Goal: Information Seeking & Learning: Learn about a topic

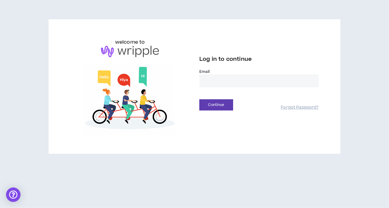
click at [215, 84] on input "email" at bounding box center [258, 80] width 119 height 13
type input "**********"
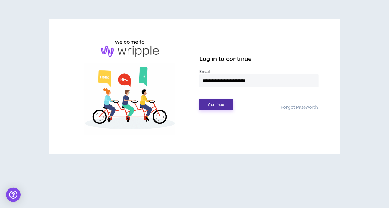
click at [225, 106] on button "Continue" at bounding box center [216, 105] width 34 height 11
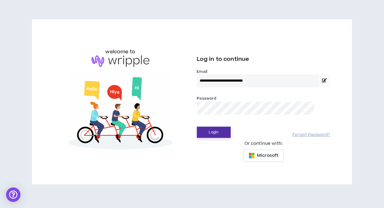
click at [221, 134] on button "Login" at bounding box center [214, 132] width 34 height 11
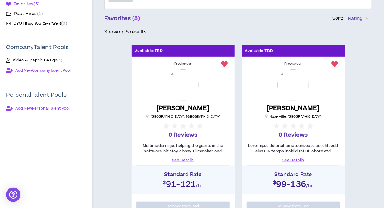
scroll to position [90, 0]
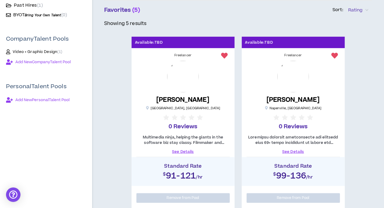
click at [184, 150] on link "See Details" at bounding box center [183, 151] width 93 height 5
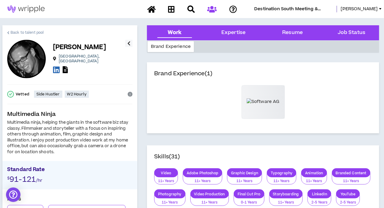
click at [19, 31] on span "Back to talent pool" at bounding box center [27, 33] width 33 height 6
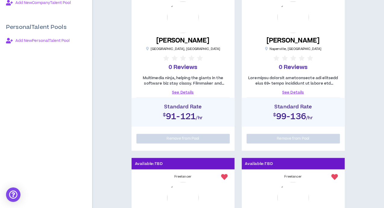
scroll to position [151, 0]
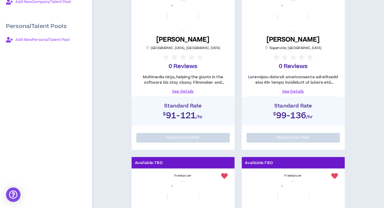
click at [295, 90] on link "See Details" at bounding box center [293, 91] width 93 height 5
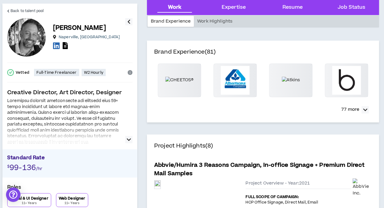
scroll to position [30, 0]
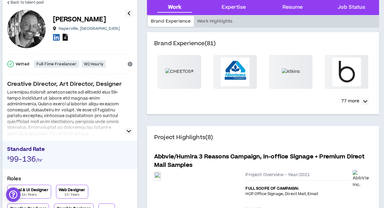
click at [127, 130] on icon "button" at bounding box center [129, 131] width 4 height 7
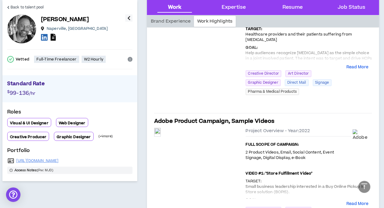
scroll to position [241, 0]
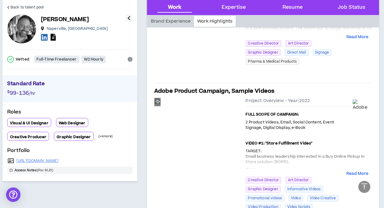
click at [161, 106] on div "Preview" at bounding box center [158, 102] width 6 height 8
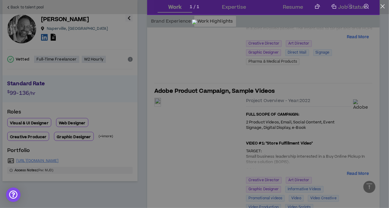
click at [197, 119] on img at bounding box center [194, 103] width 5 height 167
click at [356, 73] on div at bounding box center [194, 104] width 389 height 208
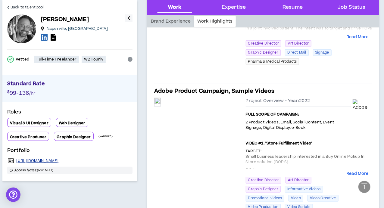
click at [52, 161] on link "[URL][DOMAIN_NAME]" at bounding box center [37, 161] width 43 height 5
click at [34, 6] on span "Back to talent pool" at bounding box center [27, 8] width 33 height 6
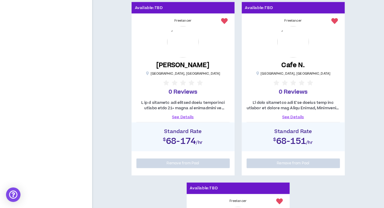
scroll to position [332, 0]
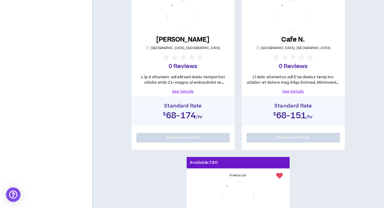
click at [186, 91] on link "See Details" at bounding box center [183, 91] width 93 height 5
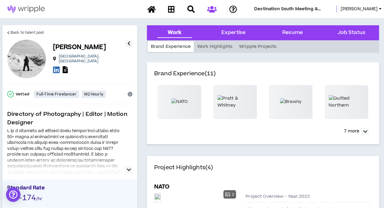
scroll to position [30, 0]
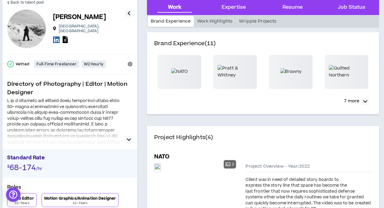
click at [126, 139] on button "button" at bounding box center [128, 139] width 7 height 7
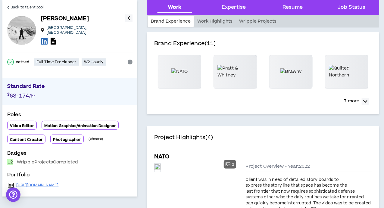
click at [131, 60] on icon "info-circle" at bounding box center [130, 62] width 5 height 5
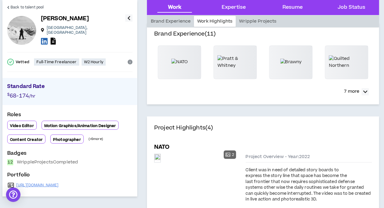
scroll to position [0, 0]
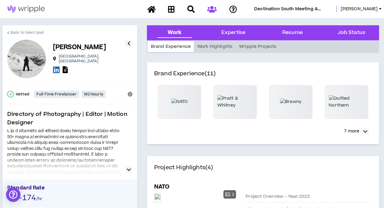
click at [8, 32] on icon at bounding box center [8, 32] width 2 height 3
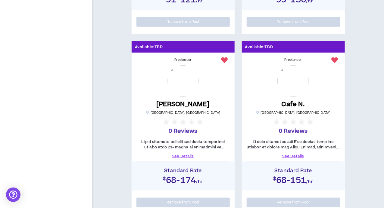
scroll to position [271, 0]
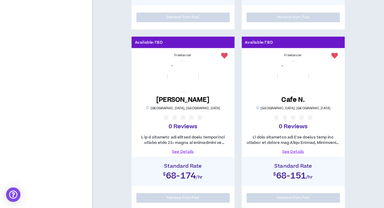
click at [292, 152] on link "See Details" at bounding box center [293, 151] width 93 height 5
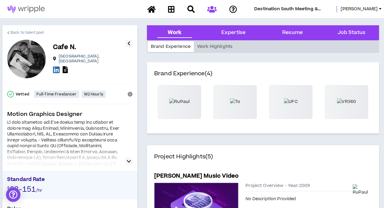
click at [13, 31] on span "Back to talent pool" at bounding box center [27, 33] width 33 height 6
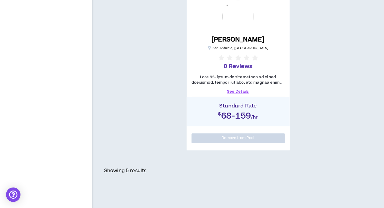
scroll to position [539, 0]
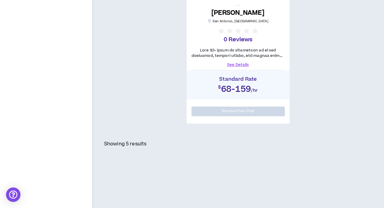
click at [239, 65] on link "See Details" at bounding box center [238, 64] width 93 height 5
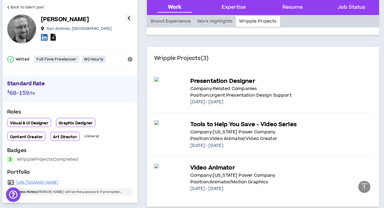
scroll to position [271, 0]
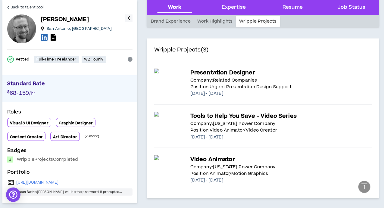
click at [174, 74] on img at bounding box center [168, 71] width 29 height 5
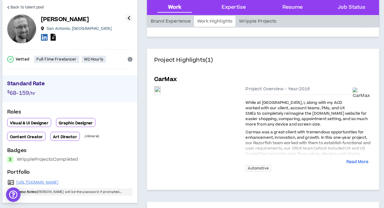
scroll to position [60, 0]
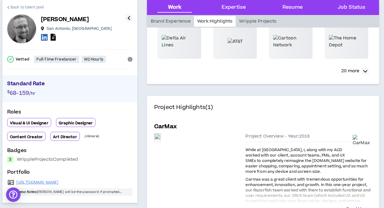
click at [22, 7] on span "Back to talent pool" at bounding box center [27, 8] width 33 height 6
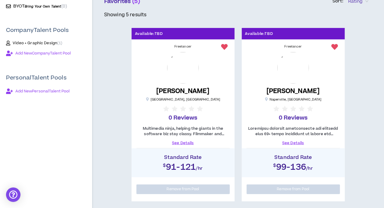
scroll to position [121, 0]
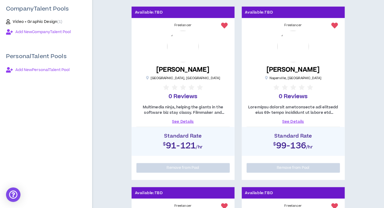
click at [299, 122] on link "See Details" at bounding box center [293, 121] width 93 height 5
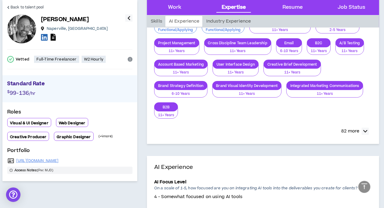
scroll to position [672, 0]
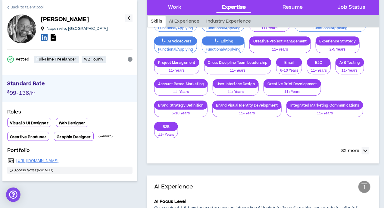
click at [23, 5] on span "Back to talent pool" at bounding box center [27, 8] width 33 height 6
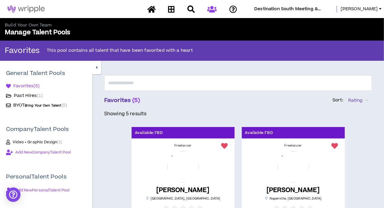
scroll to position [60, 0]
